Goal: Information Seeking & Learning: Learn about a topic

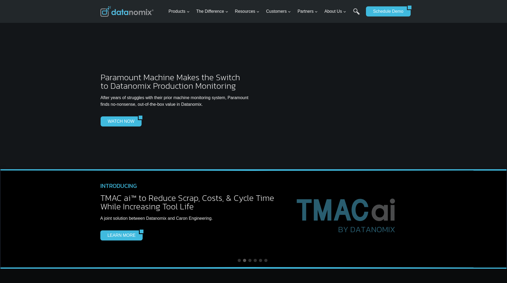
scroll to position [1330, 0]
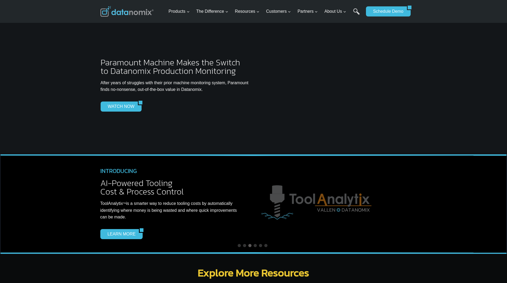
click at [300, 97] on div at bounding box center [332, 89] width 149 height 62
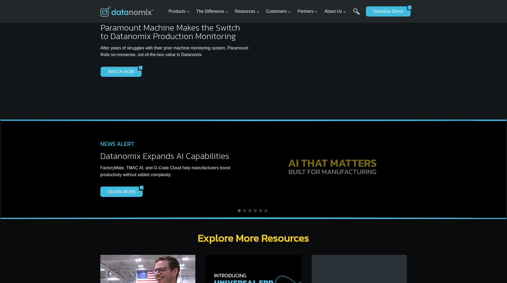
scroll to position [1383, 0]
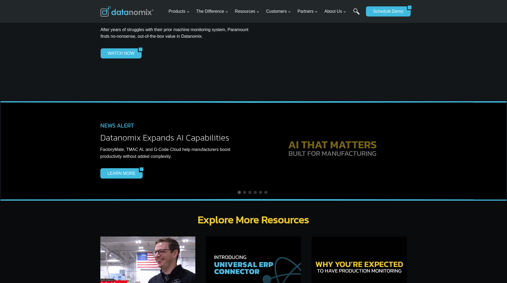
click at [307, 60] on div "Paramount Machine Makes the Switch to Datanomix Production Monitoring After yea…" at bounding box center [253, 25] width 319 height 154
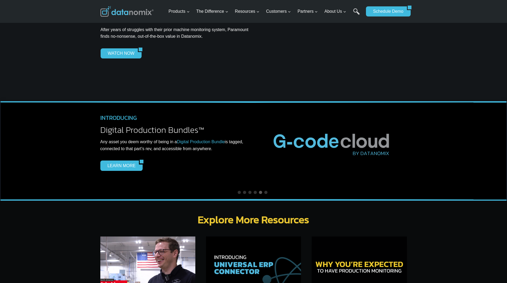
click at [336, 124] on img at bounding box center [332, 142] width 133 height 44
